Goal: Task Accomplishment & Management: Complete application form

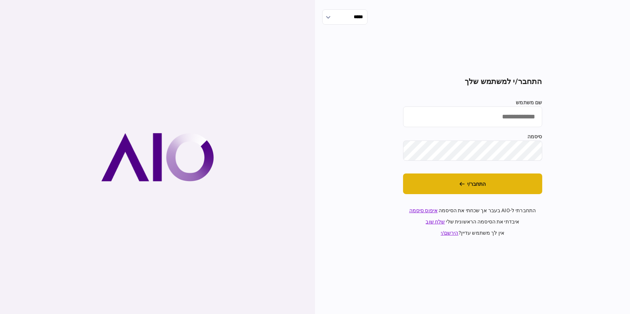
type input "**********"
click at [486, 187] on button "התחבר/י" at bounding box center [472, 184] width 139 height 21
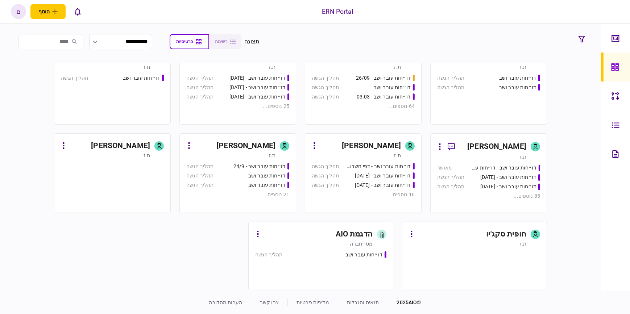
scroll to position [461, 0]
click at [357, 147] on div "[PERSON_NAME]" at bounding box center [371, 146] width 59 height 12
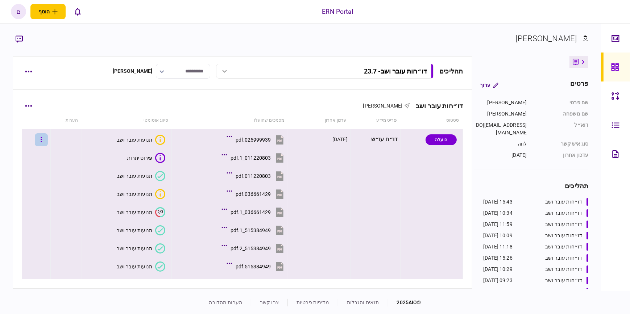
click at [44, 138] on button "button" at bounding box center [41, 139] width 13 height 13
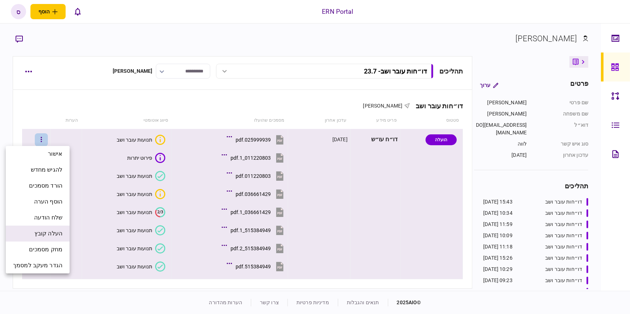
click at [59, 233] on span "העלה קובץ" at bounding box center [48, 233] width 28 height 9
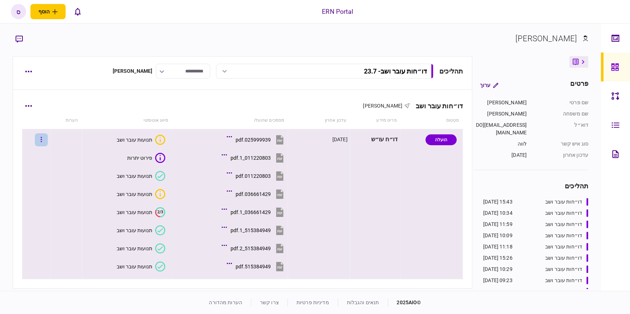
click at [45, 141] on button "button" at bounding box center [41, 139] width 13 height 13
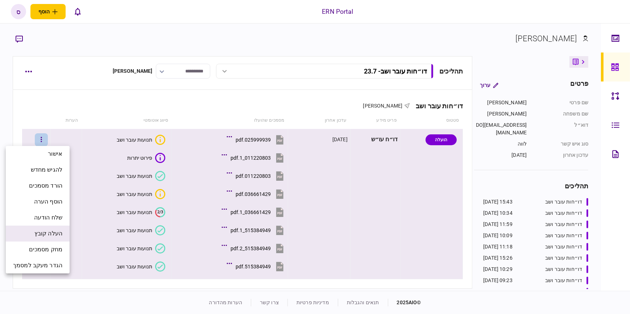
click at [56, 237] on span "העלה קובץ" at bounding box center [48, 233] width 28 height 9
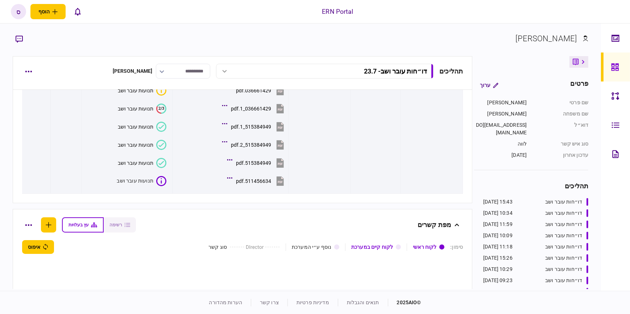
scroll to position [99, 0]
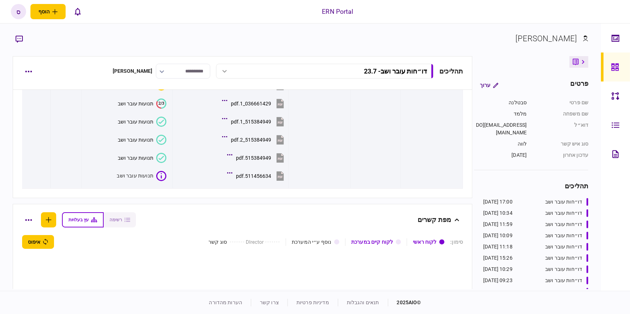
scroll to position [99, 0]
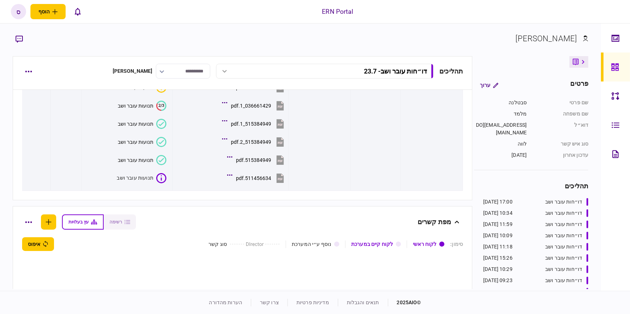
scroll to position [95, 0]
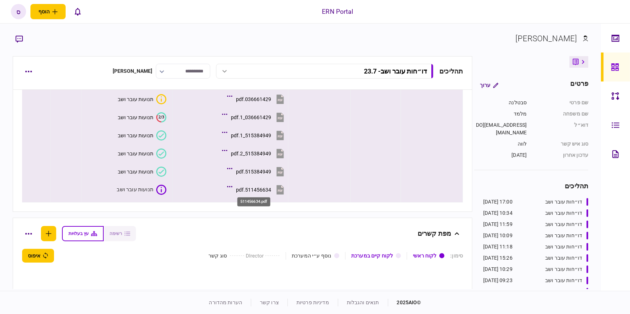
click at [262, 190] on div "511456634.pdf" at bounding box center [253, 190] width 35 height 6
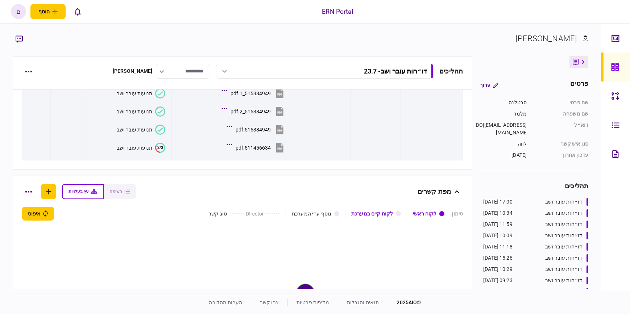
scroll to position [99, 0]
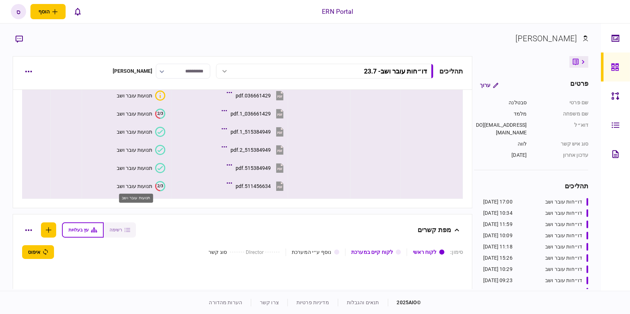
click at [138, 186] on div "תנועות עובר ושב" at bounding box center [135, 186] width 36 height 6
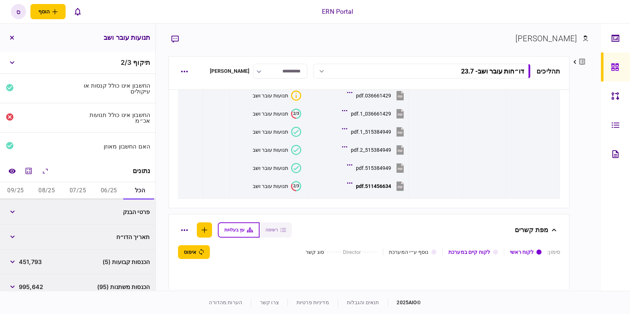
click at [105, 189] on button "06/25" at bounding box center [108, 190] width 31 height 17
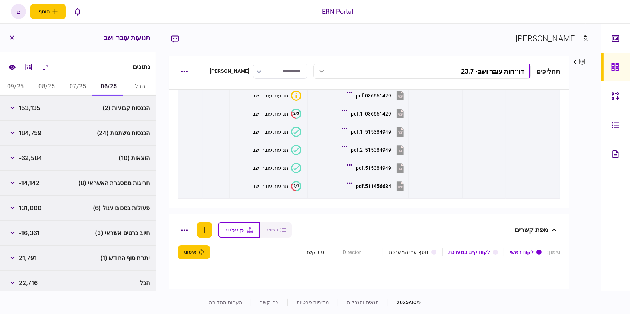
scroll to position [108, 0]
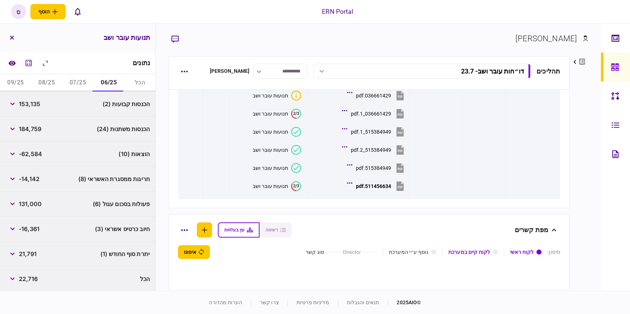
drag, startPoint x: 74, startPoint y: 78, endPoint x: 81, endPoint y: 84, distance: 9.2
click at [74, 78] on button "07/25" at bounding box center [77, 82] width 31 height 17
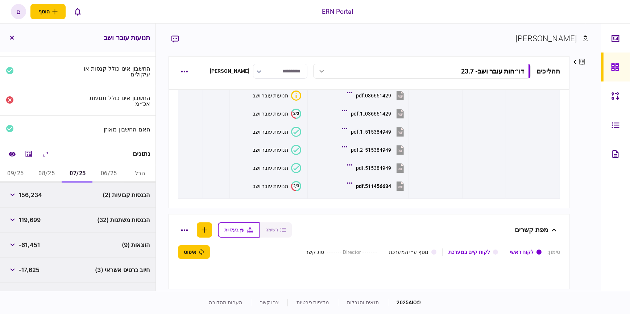
scroll to position [9, 0]
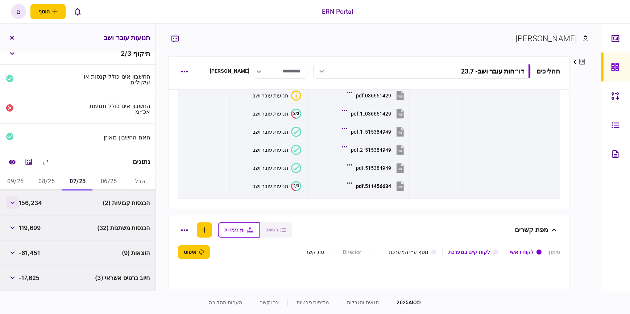
click at [13, 204] on icon "button" at bounding box center [12, 203] width 4 height 3
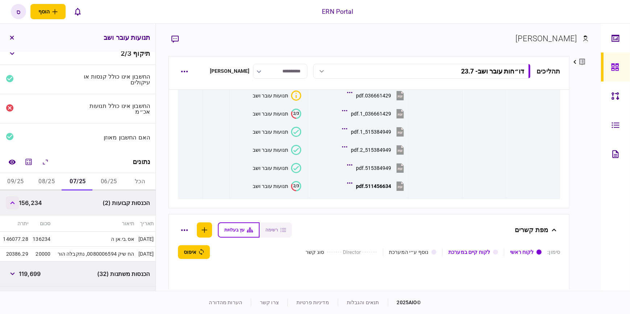
click at [13, 204] on icon "button" at bounding box center [12, 203] width 5 height 3
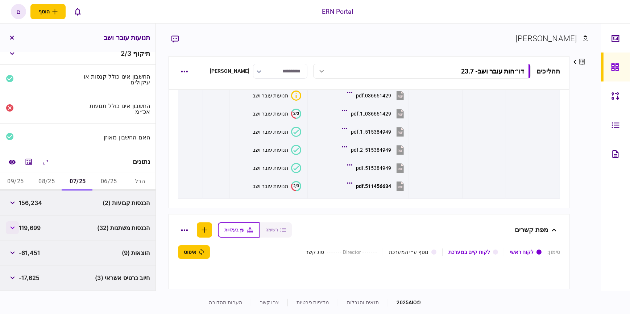
click at [16, 230] on button "button" at bounding box center [12, 227] width 13 height 13
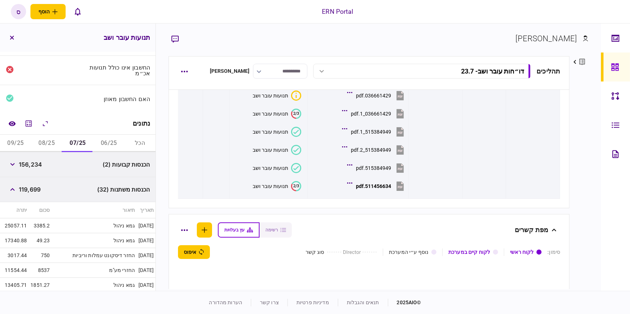
scroll to position [42, 0]
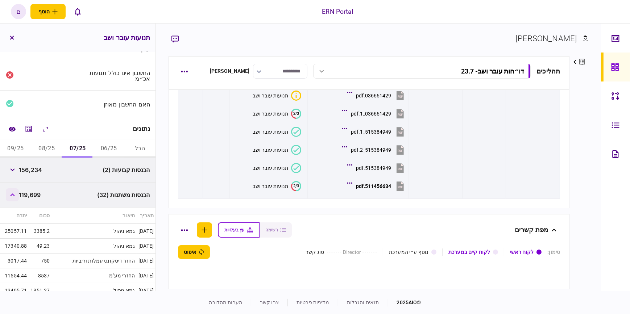
click at [13, 196] on button "button" at bounding box center [12, 195] width 13 height 13
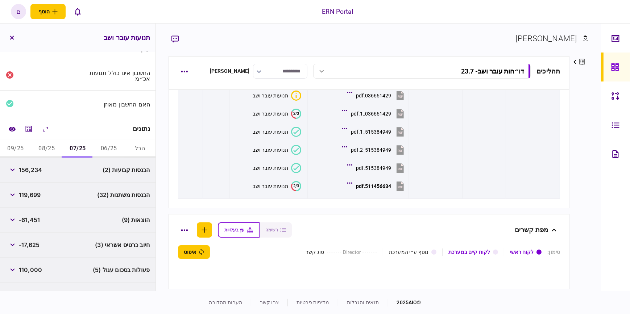
scroll to position [108, 0]
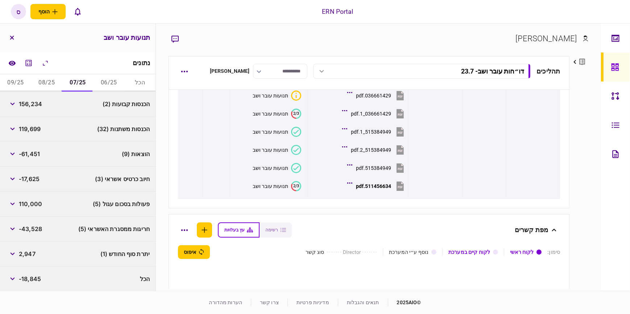
click at [51, 86] on button "08/25" at bounding box center [46, 82] width 31 height 17
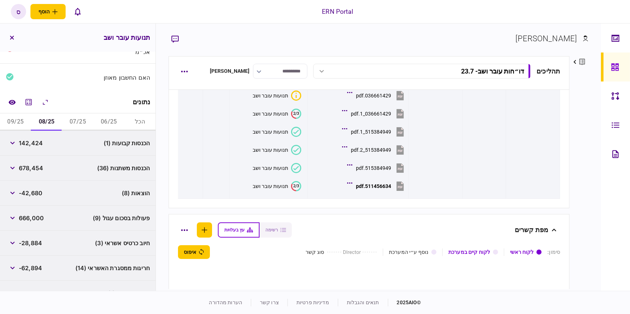
scroll to position [9, 0]
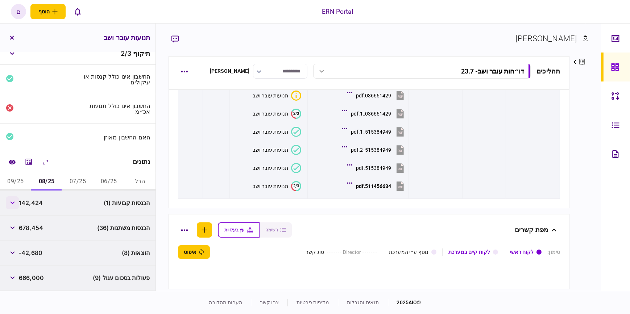
click at [14, 200] on button "button" at bounding box center [12, 202] width 13 height 13
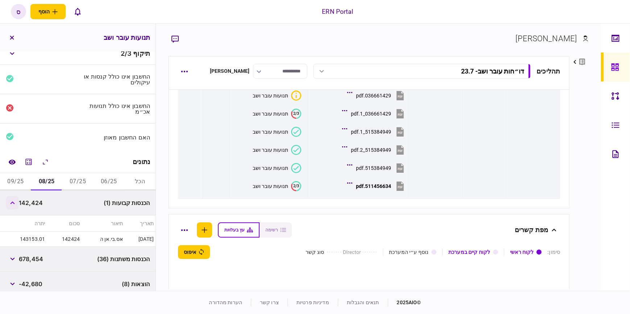
click at [14, 200] on button "button" at bounding box center [12, 202] width 13 height 13
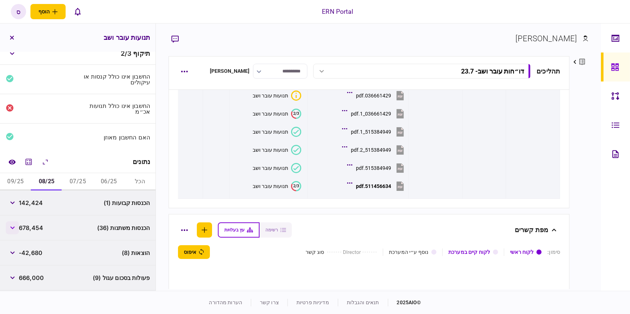
click at [16, 230] on button "button" at bounding box center [12, 227] width 13 height 13
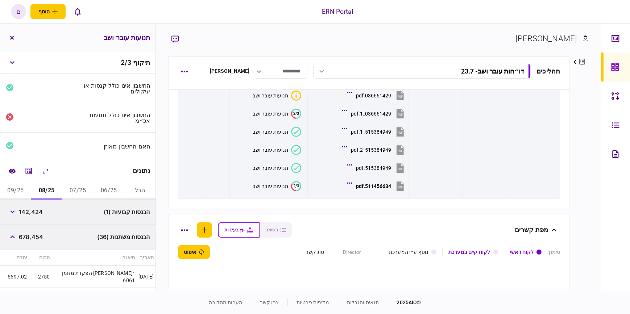
scroll to position [0, 0]
click at [11, 237] on button "button" at bounding box center [12, 237] width 13 height 13
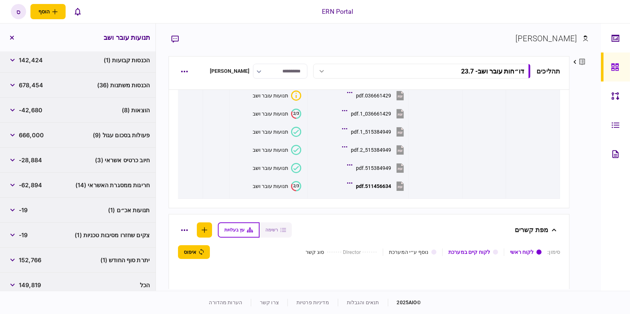
scroll to position [158, 0]
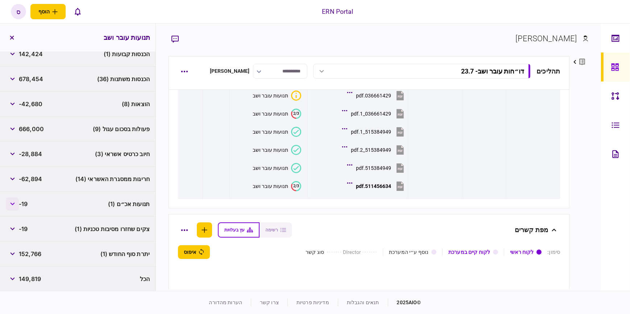
click at [14, 199] on button "button" at bounding box center [12, 204] width 13 height 13
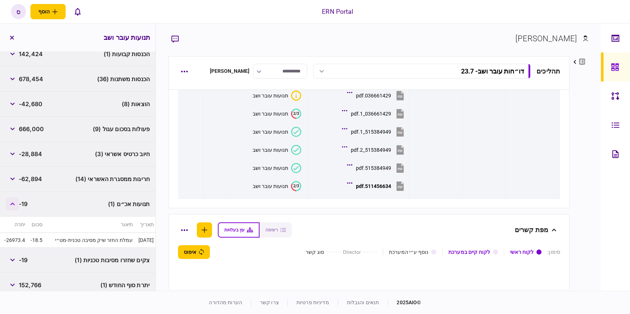
click at [14, 199] on button "button" at bounding box center [12, 204] width 13 height 13
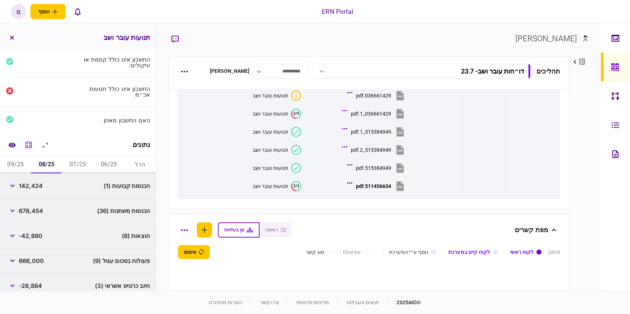
click at [21, 164] on button "09/25" at bounding box center [15, 164] width 31 height 17
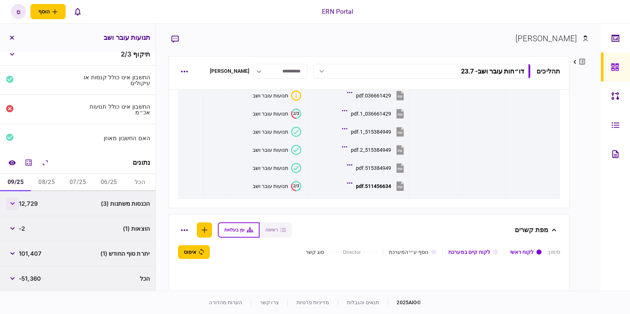
click at [9, 207] on button "button" at bounding box center [12, 203] width 13 height 13
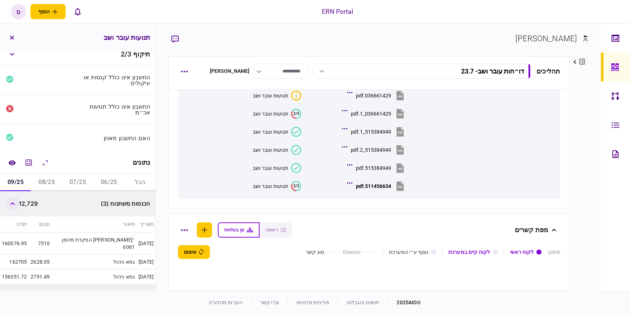
click at [9, 207] on button "button" at bounding box center [12, 203] width 13 height 13
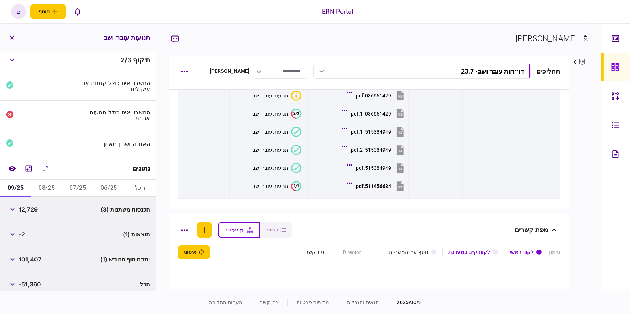
scroll to position [0, 0]
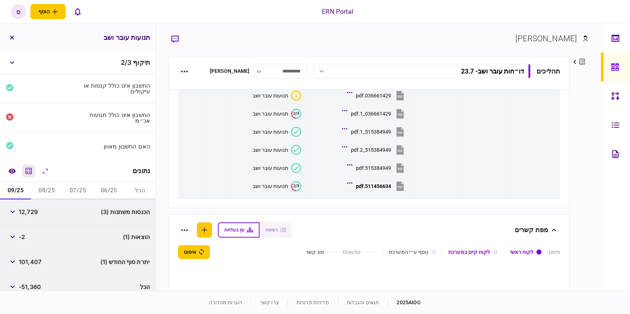
click at [31, 174] on icon "מחשבון" at bounding box center [29, 171] width 6 height 6
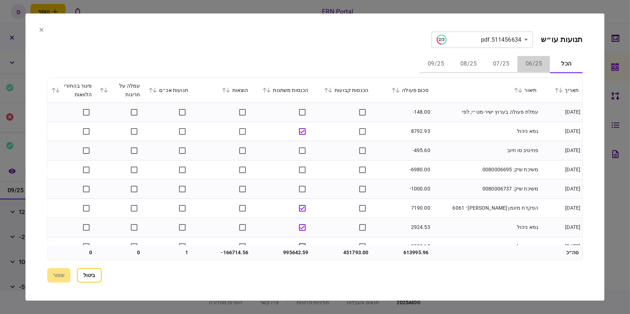
click at [537, 65] on button "06/25" at bounding box center [534, 64] width 33 height 17
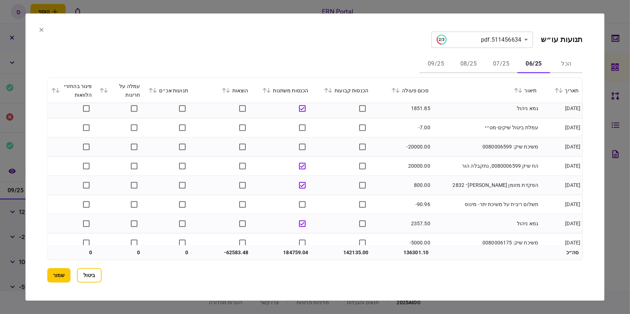
scroll to position [1548, 0]
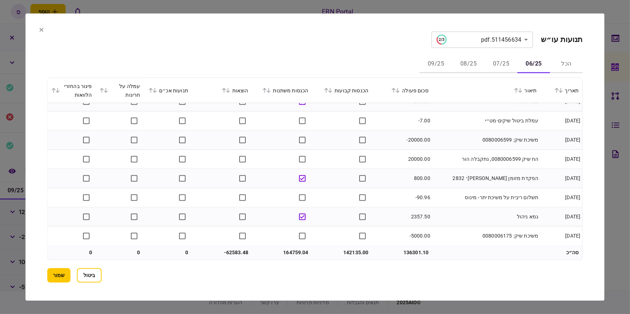
click at [59, 276] on button "שמור" at bounding box center [58, 275] width 23 height 15
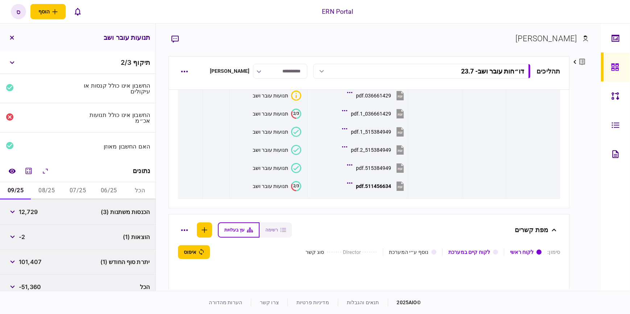
click at [72, 190] on button "07/25" at bounding box center [77, 190] width 31 height 17
click at [33, 172] on icon "מחשבון" at bounding box center [28, 171] width 9 height 9
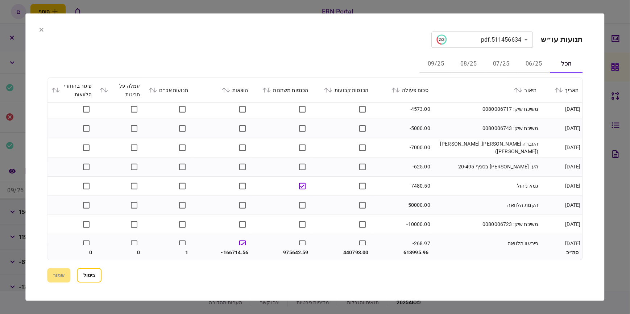
scroll to position [1022, 0]
click at [505, 63] on button "07/25" at bounding box center [501, 64] width 33 height 17
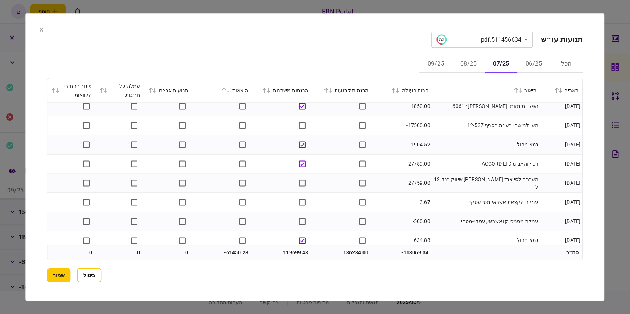
scroll to position [1606, 0]
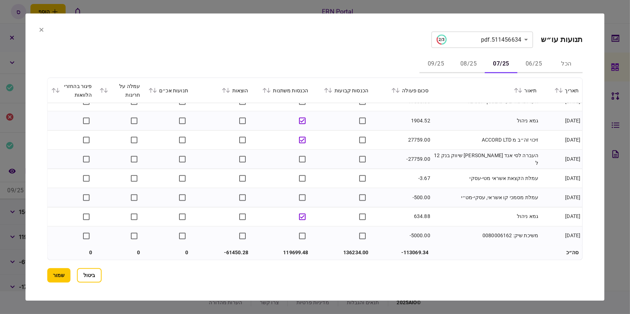
click at [465, 62] on button "08/25" at bounding box center [468, 64] width 33 height 17
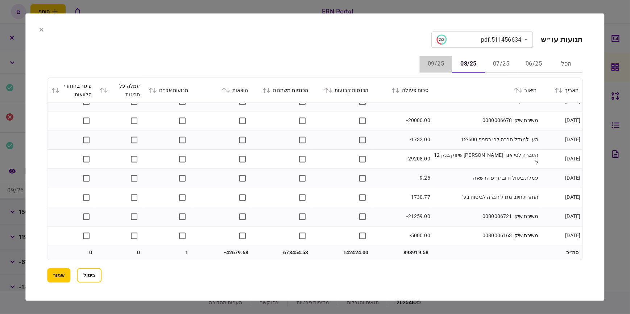
click at [434, 65] on button "09/25" at bounding box center [436, 64] width 33 height 17
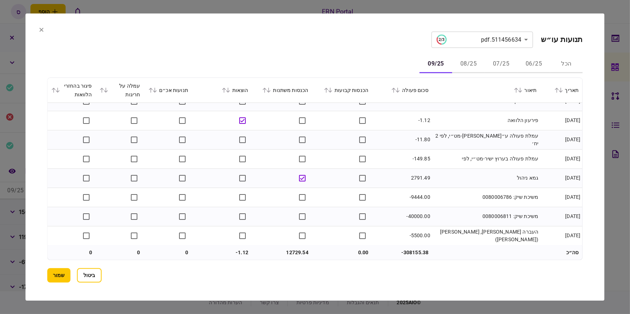
scroll to position [50, 0]
click at [58, 276] on button "שמור" at bounding box center [58, 275] width 23 height 15
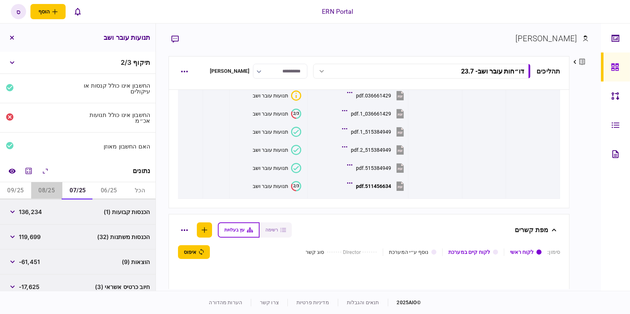
click at [47, 191] on button "08/25" at bounding box center [46, 190] width 31 height 17
click at [83, 191] on button "07/25" at bounding box center [77, 190] width 31 height 17
click at [103, 188] on button "06/25" at bounding box center [108, 190] width 31 height 17
